Goal: Task Accomplishment & Management: Manage account settings

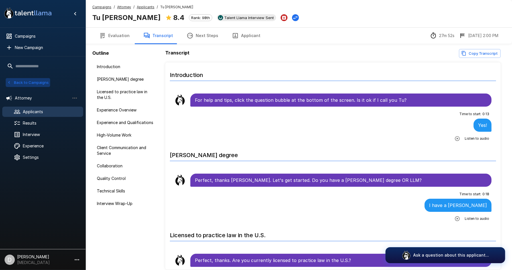
click at [24, 83] on button "Back to Campaigns" at bounding box center [28, 82] width 44 height 9
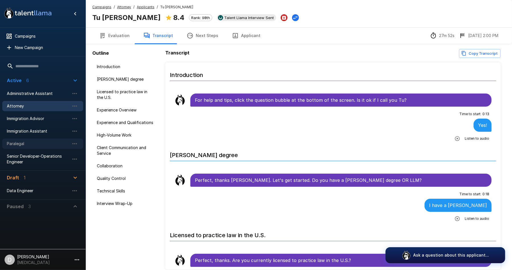
click at [31, 144] on span "Paralegal" at bounding box center [38, 144] width 63 height 6
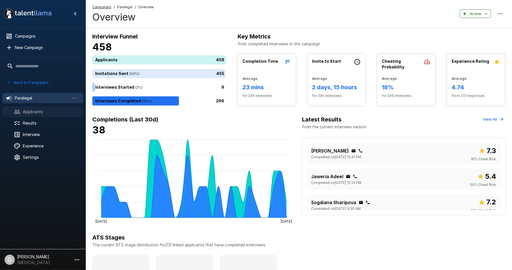
click at [40, 110] on span "Applicants" at bounding box center [51, 112] width 56 height 6
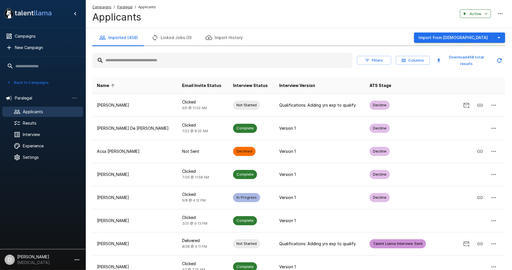
click at [180, 61] on input "text" at bounding box center [222, 60] width 260 height 10
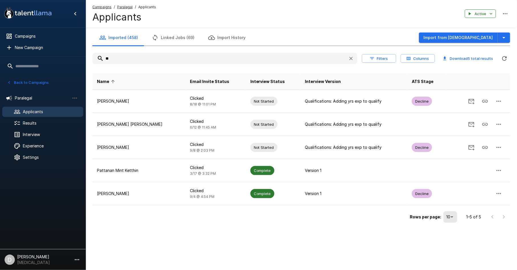
type input "*"
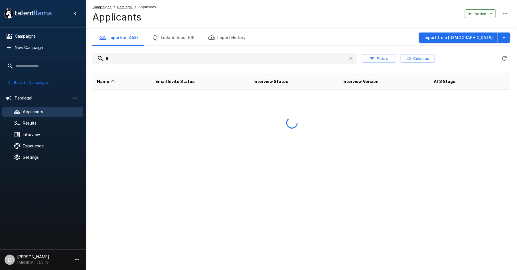
type input "*"
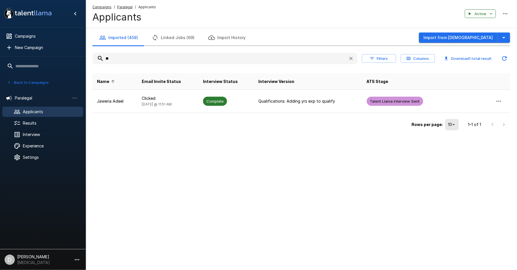
type input "*"
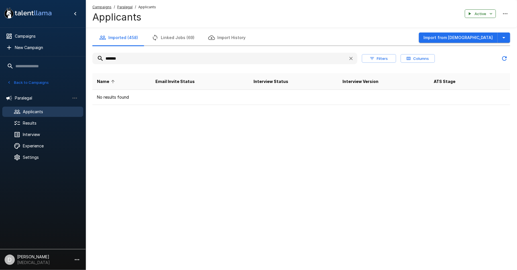
drag, startPoint x: 143, startPoint y: 60, endPoint x: 99, endPoint y: 61, distance: 43.6
click at [99, 61] on input "******" at bounding box center [217, 58] width 251 height 10
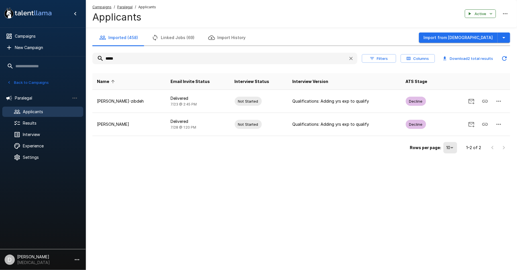
type input "*****"
click at [25, 84] on button "Back to Campaigns" at bounding box center [28, 82] width 44 height 9
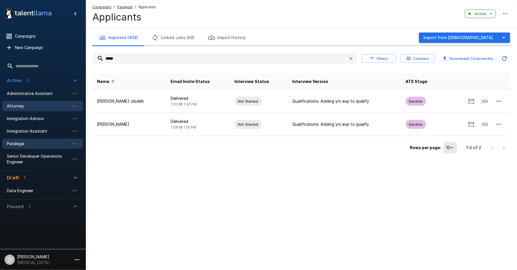
click at [21, 105] on span "Attorney" at bounding box center [38, 106] width 63 height 6
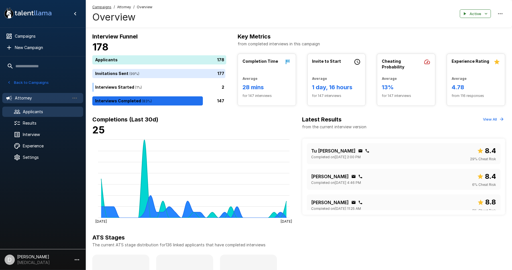
click at [38, 116] on div "Applicants" at bounding box center [42, 112] width 81 height 10
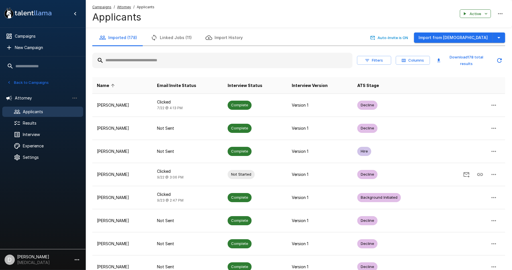
click at [122, 59] on input "text" at bounding box center [222, 60] width 260 height 10
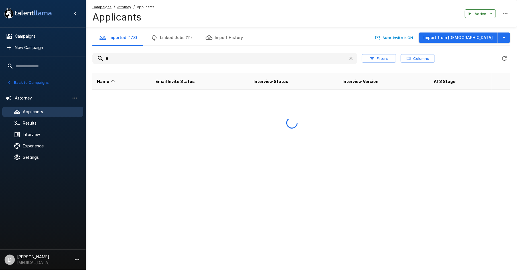
type input "*"
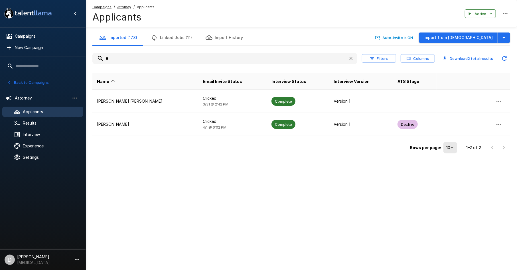
type input "*"
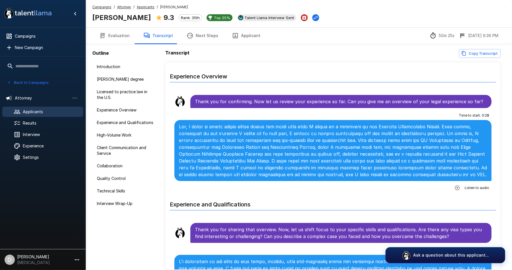
scroll to position [285, 0]
